Goal: Task Accomplishment & Management: Complete application form

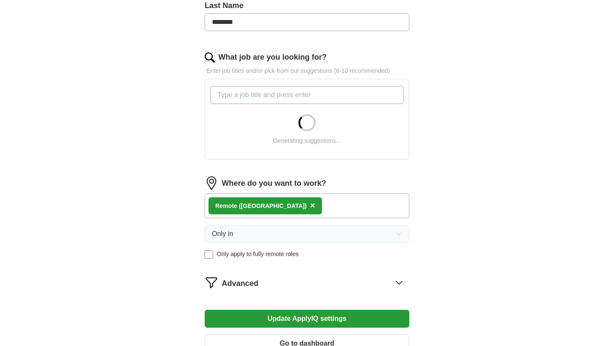
scroll to position [237, 0]
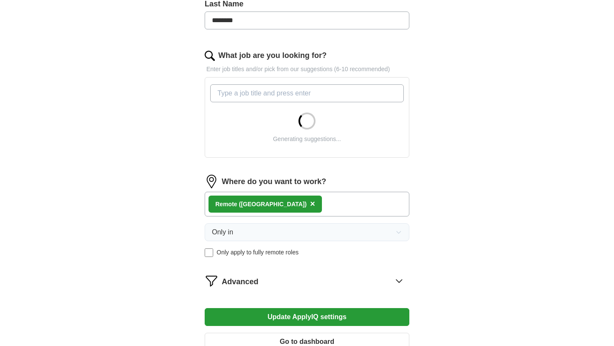
click at [332, 200] on div "Remote ([GEOGRAPHIC_DATA]) ×" at bounding box center [307, 204] width 205 height 25
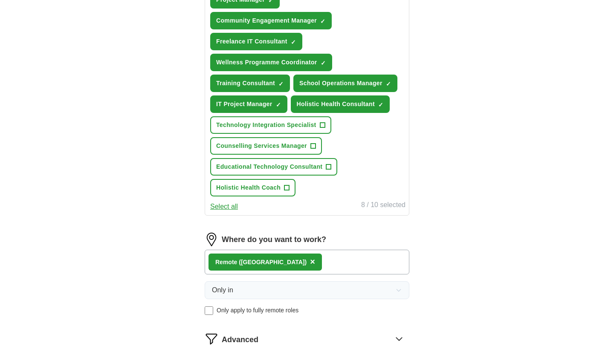
scroll to position [356, 0]
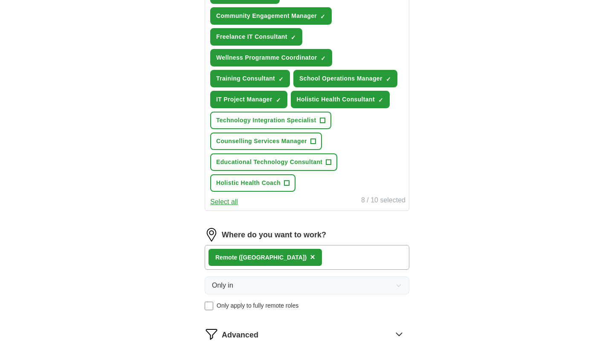
click at [310, 259] on span "×" at bounding box center [312, 257] width 5 height 9
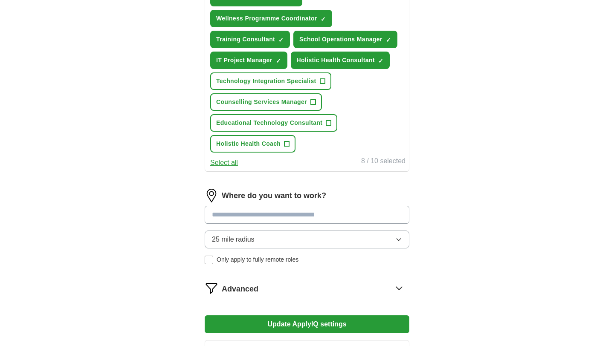
scroll to position [387, 0]
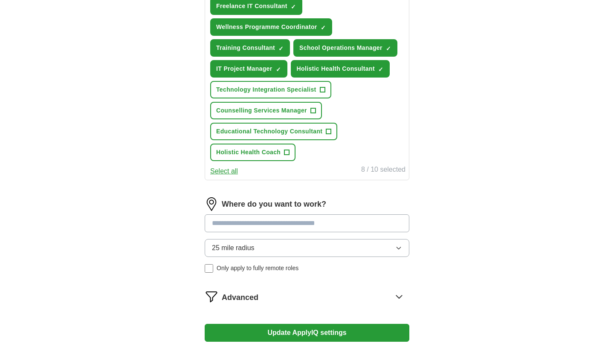
click at [312, 226] on input at bounding box center [307, 224] width 205 height 18
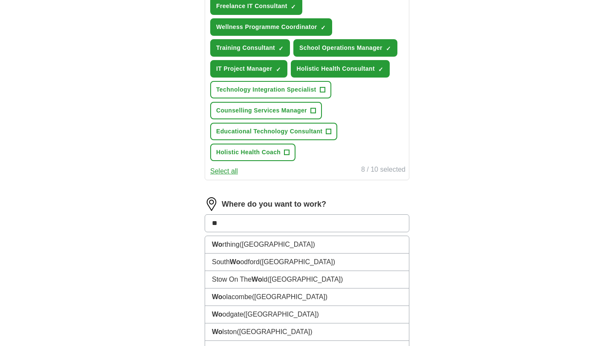
type input "*"
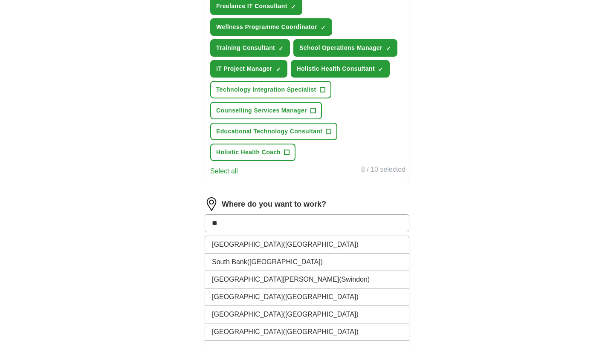
type input "*"
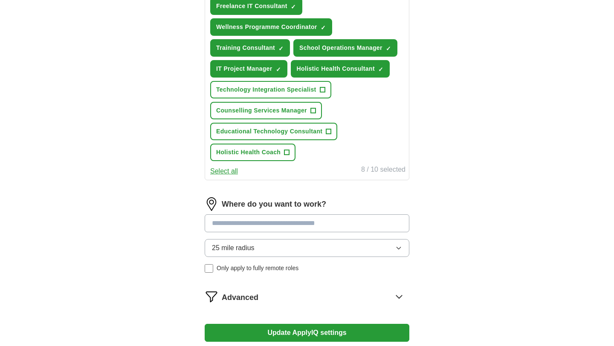
click at [212, 269] on div "25 mile radius Only apply to fully remote roles" at bounding box center [307, 256] width 205 height 34
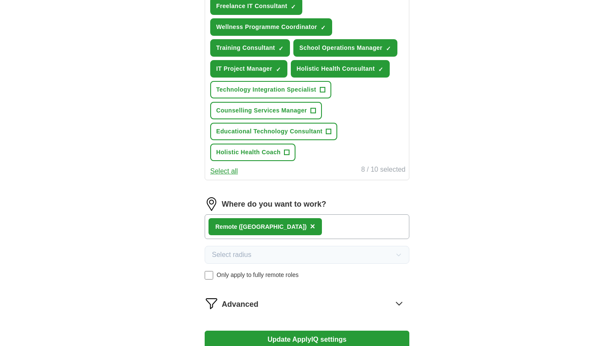
click at [384, 309] on div "Advanced" at bounding box center [316, 304] width 188 height 14
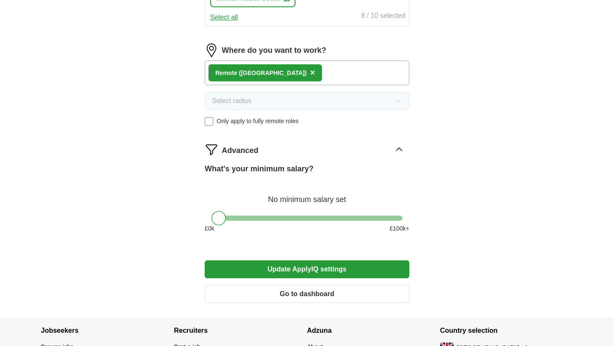
scroll to position [542, 0]
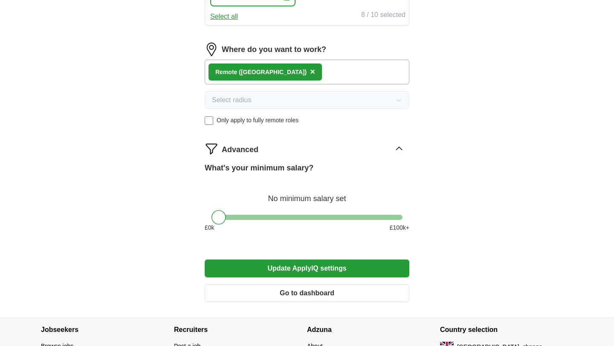
click at [248, 218] on div at bounding box center [307, 217] width 191 height 5
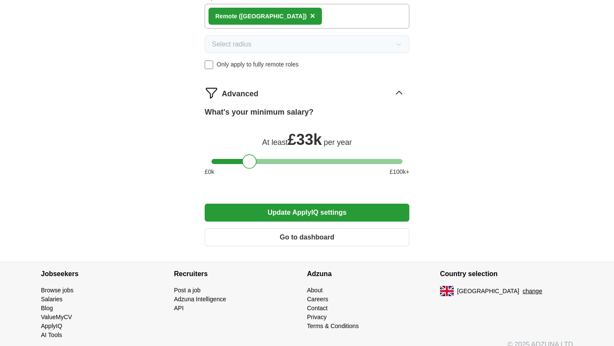
scroll to position [608, 0]
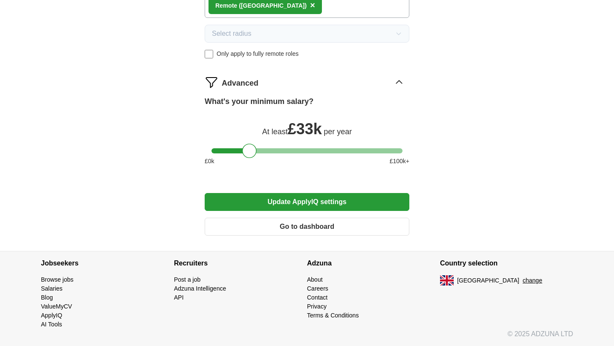
click at [310, 204] on button "Update ApplyIQ settings" at bounding box center [307, 202] width 205 height 18
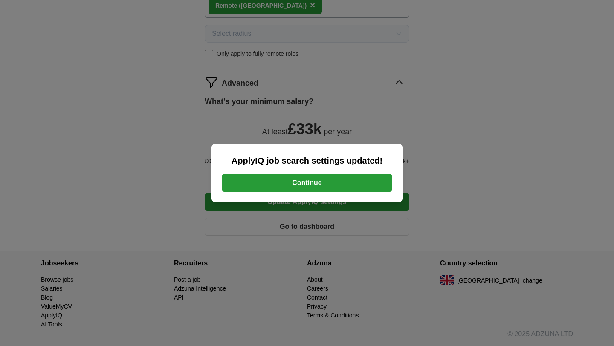
click at [313, 186] on button "Continue" at bounding box center [307, 183] width 171 height 18
